Goal: Obtain resource: Download file/media

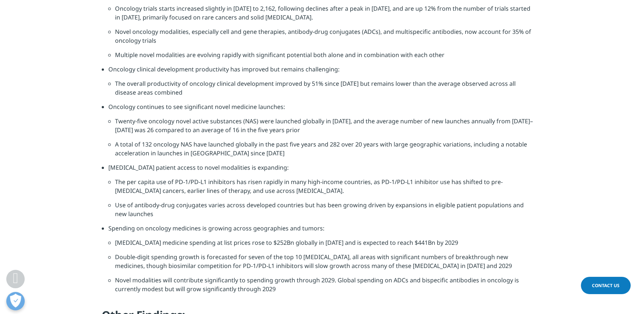
scroll to position [621, 0]
click at [392, 252] on li "Double-digit spending growth is forecasted for seven of the top 10 [MEDICAL_DAT…" at bounding box center [326, 263] width 422 height 23
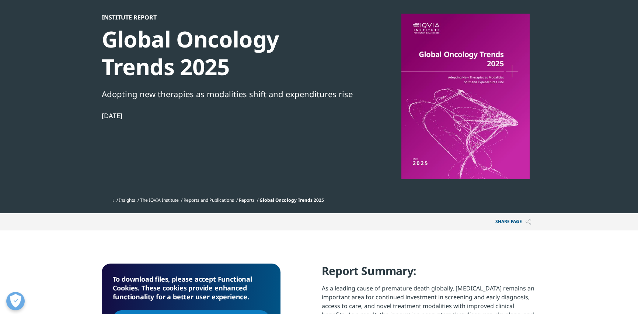
scroll to position [0, 0]
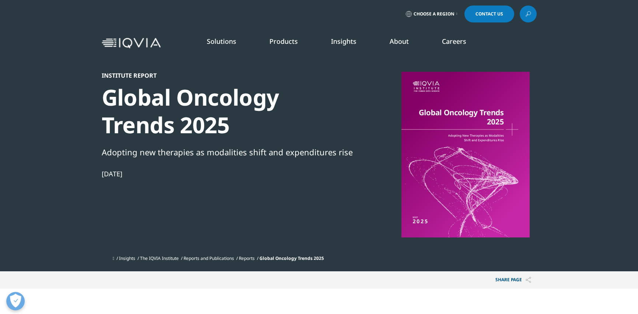
click at [462, 205] on div at bounding box center [465, 155] width 142 height 166
click at [456, 206] on div at bounding box center [465, 155] width 142 height 166
click at [457, 213] on div at bounding box center [465, 155] width 142 height 166
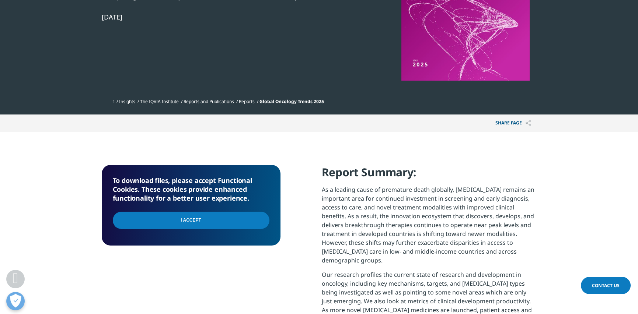
scroll to position [157, 0]
click at [206, 221] on input "I Accept" at bounding box center [191, 220] width 157 height 17
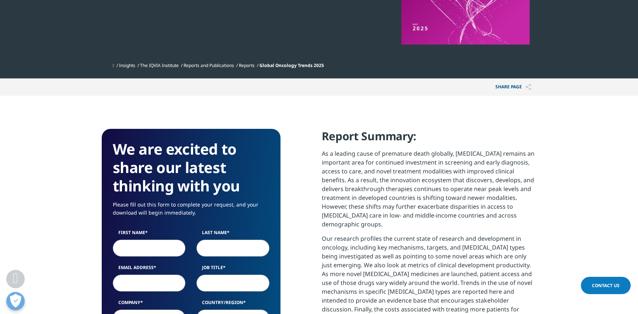
scroll to position [196, 0]
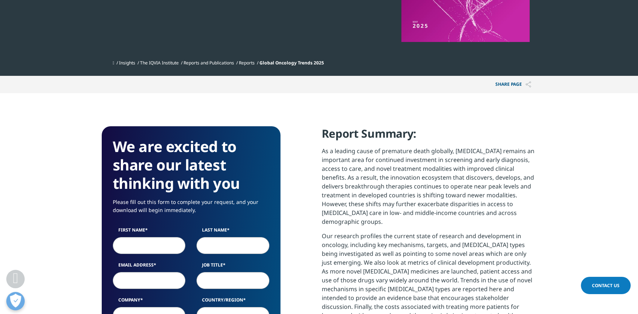
click at [156, 244] on input "First Name" at bounding box center [149, 245] width 73 height 17
type input "Kristin"
type input "Austin"
type input "kwa.austin@gmail.com"
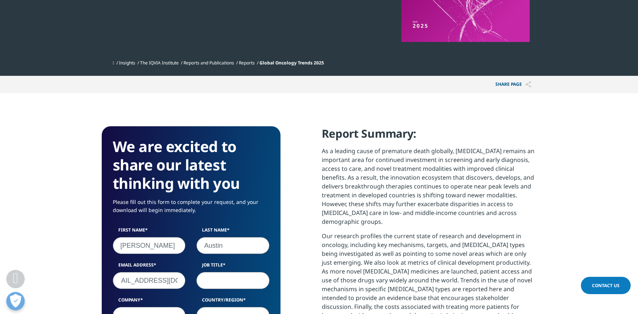
click at [252, 282] on input "Job Title" at bounding box center [232, 280] width 73 height 17
type input "Principal"
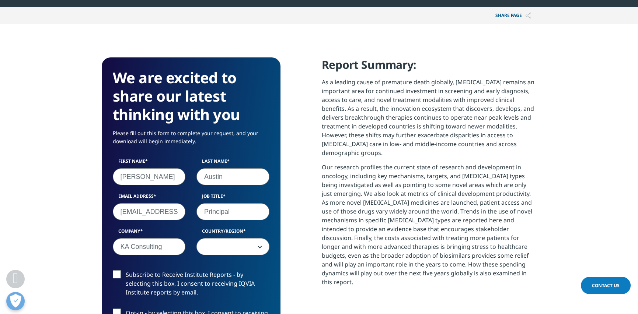
scroll to position [305, 0]
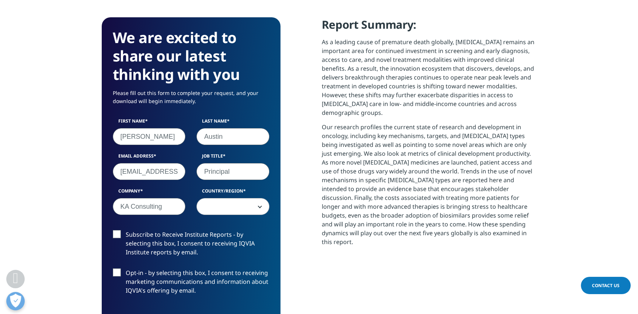
type input "KA Consulting"
click at [251, 209] on span at bounding box center [233, 207] width 72 height 17
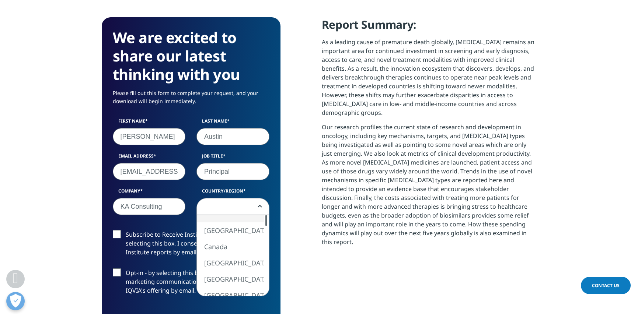
select select "[GEOGRAPHIC_DATA]"
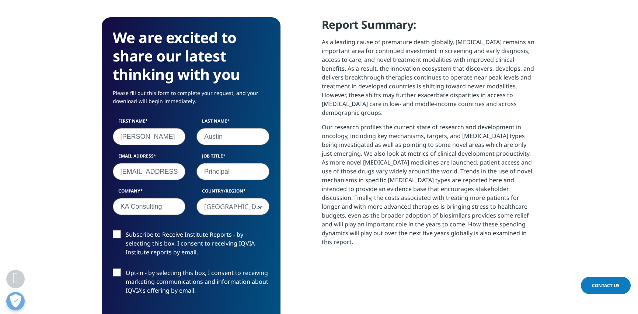
click at [120, 240] on label "Subscribe to Receive Institute Reports - by selecting this box, I consent to re…" at bounding box center [191, 245] width 157 height 31
click at [126, 230] on input "Subscribe to Receive Institute Reports - by selecting this box, I consent to re…" at bounding box center [126, 230] width 0 height 0
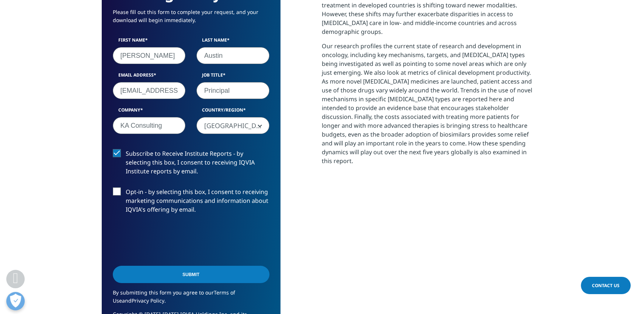
scroll to position [391, 0]
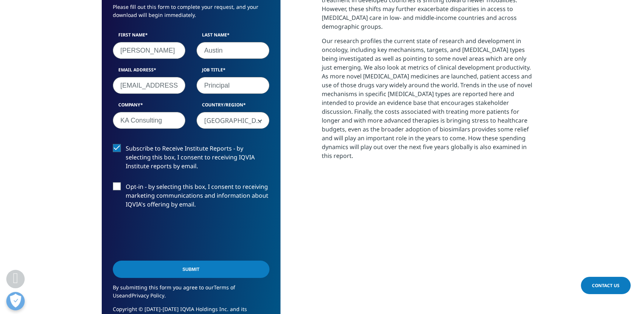
click at [213, 273] on input "Submit" at bounding box center [191, 269] width 157 height 17
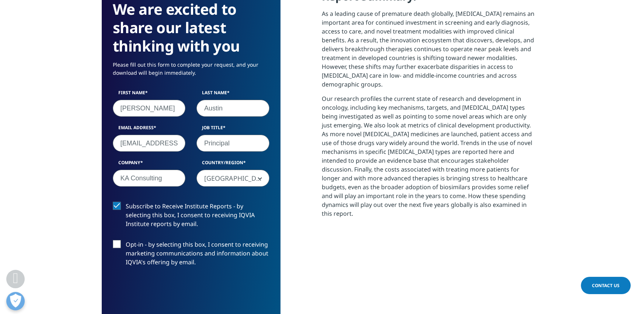
scroll to position [4, 4]
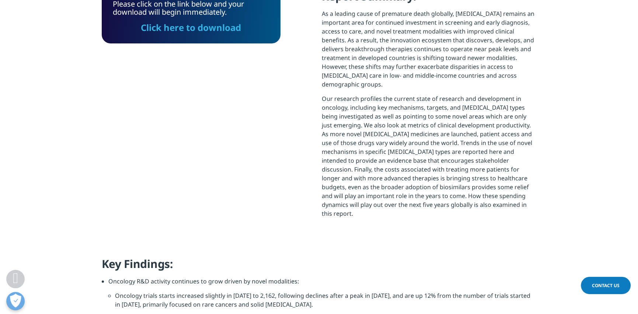
click at [210, 28] on link "Click here to download" at bounding box center [191, 27] width 100 height 12
